Goal: Information Seeking & Learning: Learn about a topic

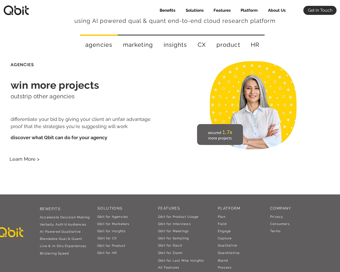
scroll to position [958, 0]
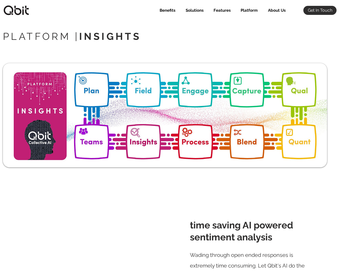
select select "Agency"
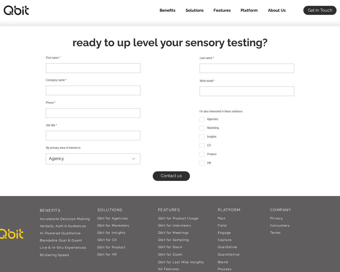
scroll to position [1765, 0]
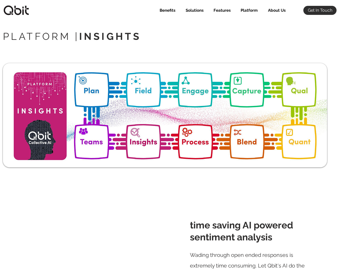
select select "Agency"
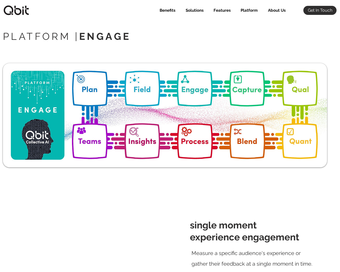
select select "Agency"
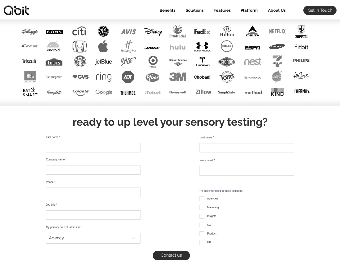
scroll to position [1834, 0]
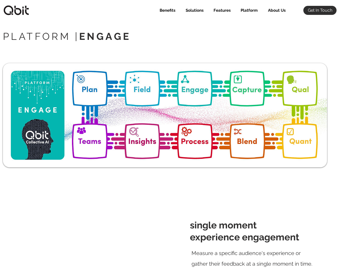
select select "Agency"
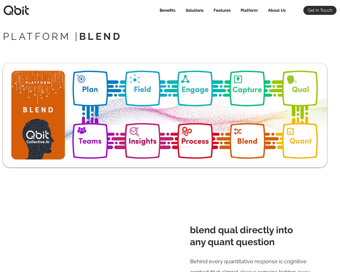
select select "Agency"
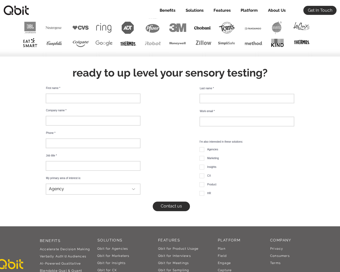
scroll to position [1397, 0]
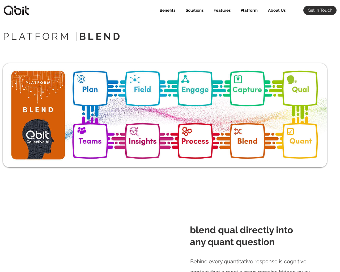
select select "Agency"
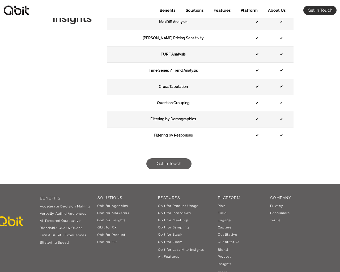
scroll to position [2276, 0]
